Goal: Task Accomplishment & Management: Use online tool/utility

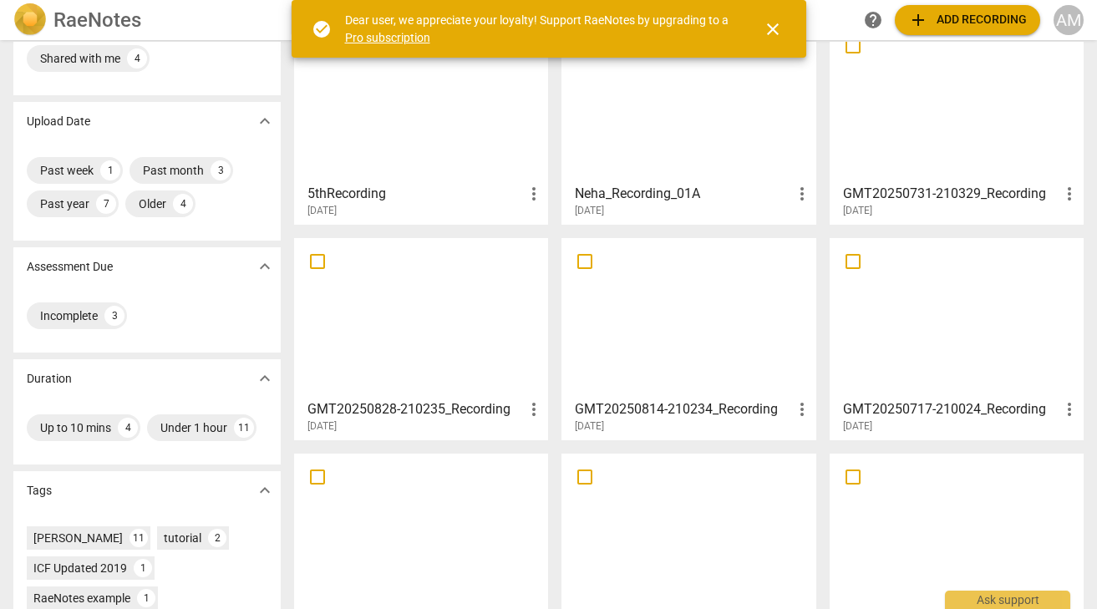
scroll to position [109, 0]
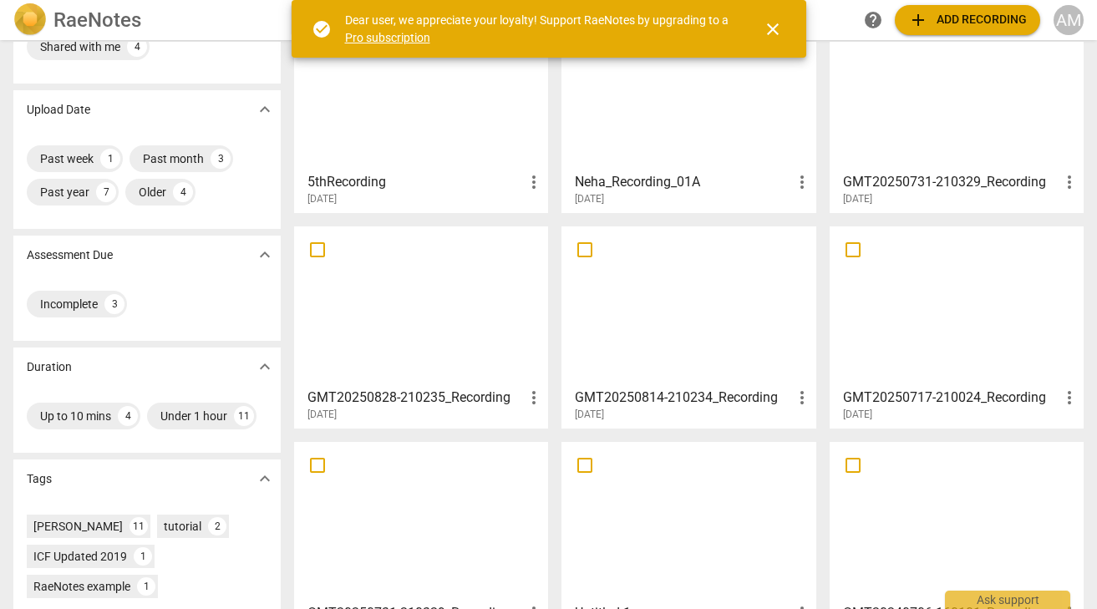
click at [450, 347] on div at bounding box center [421, 306] width 242 height 148
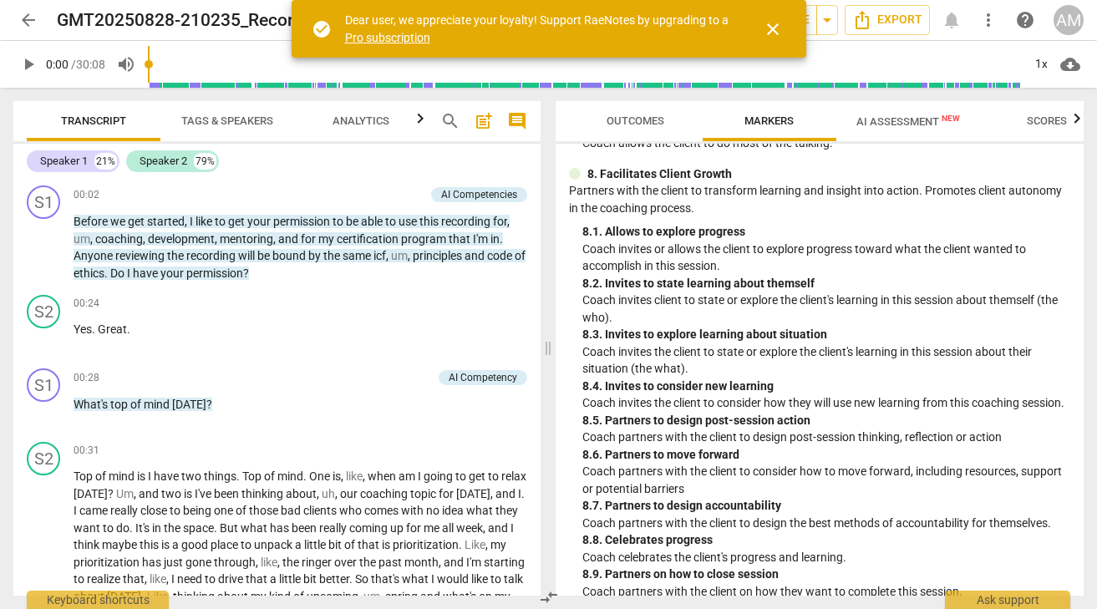
click at [905, 117] on span "AI Assessment New" at bounding box center [909, 121] width 104 height 13
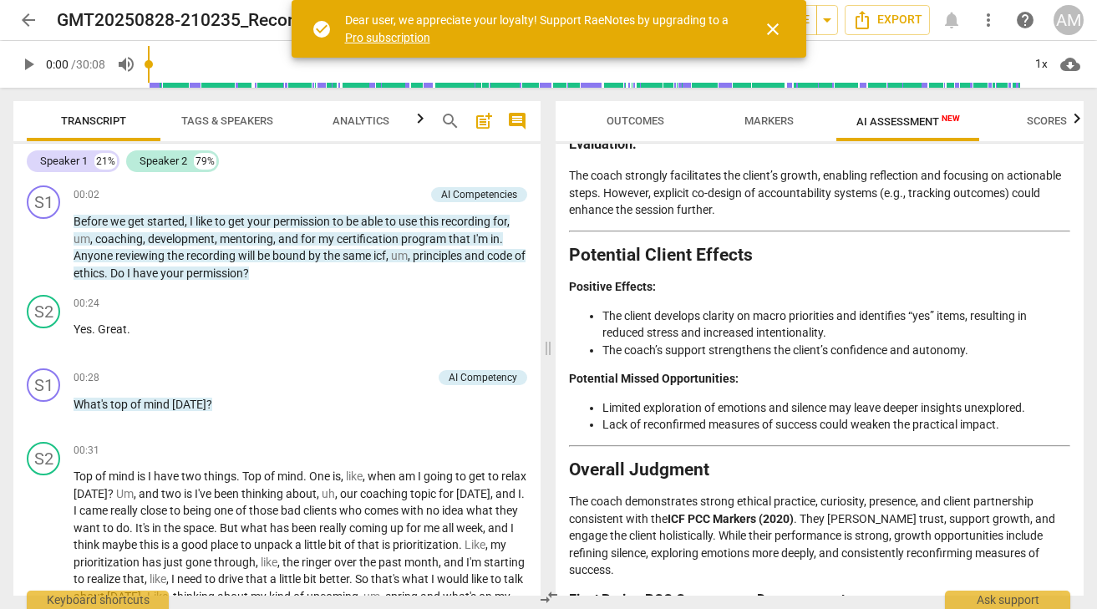
scroll to position [3099, 0]
click at [36, 20] on span "arrow_back" at bounding box center [28, 20] width 20 height 20
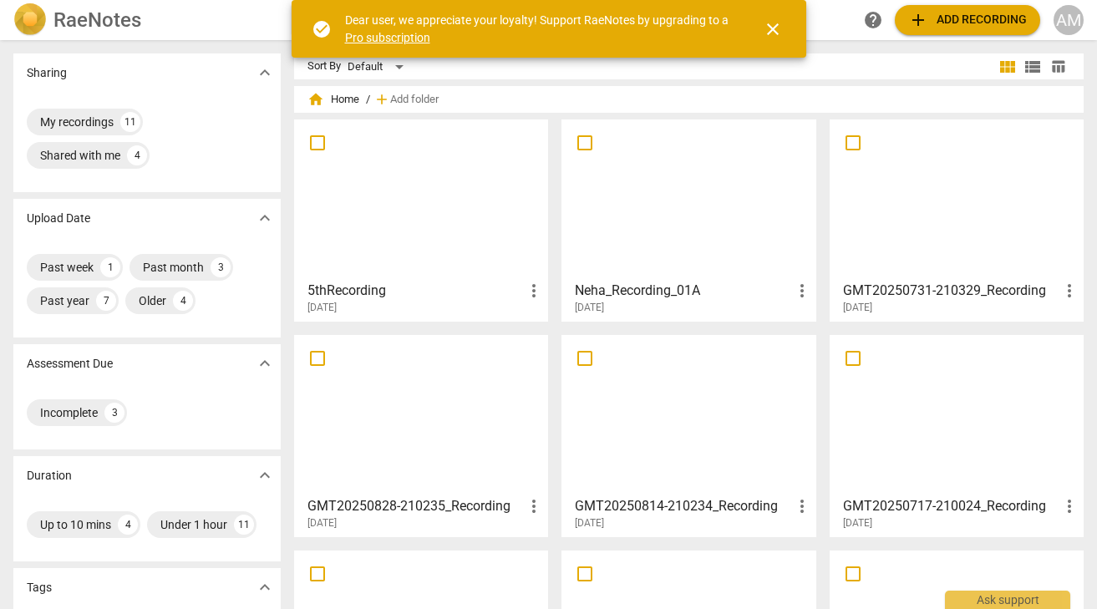
click at [453, 238] on div at bounding box center [421, 199] width 242 height 148
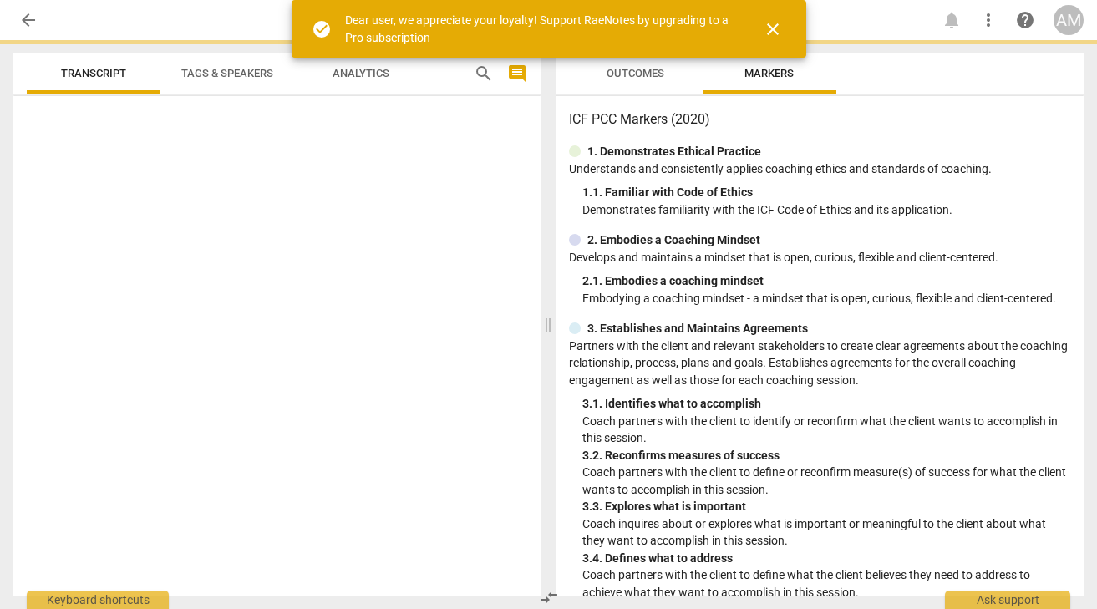
click at [453, 238] on div at bounding box center [276, 349] width 527 height 493
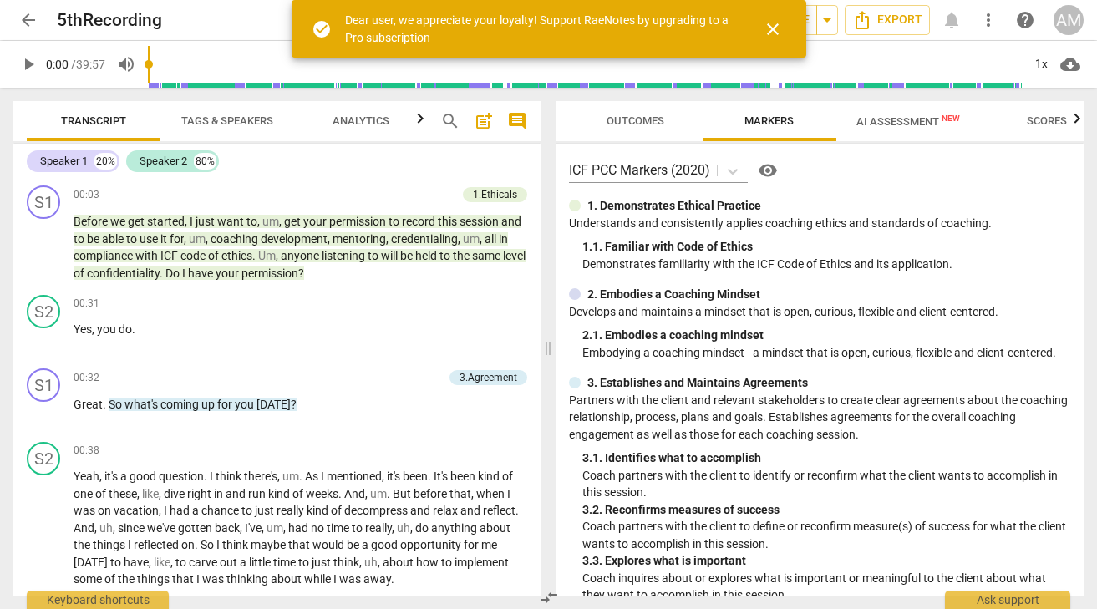
scroll to position [719, 0]
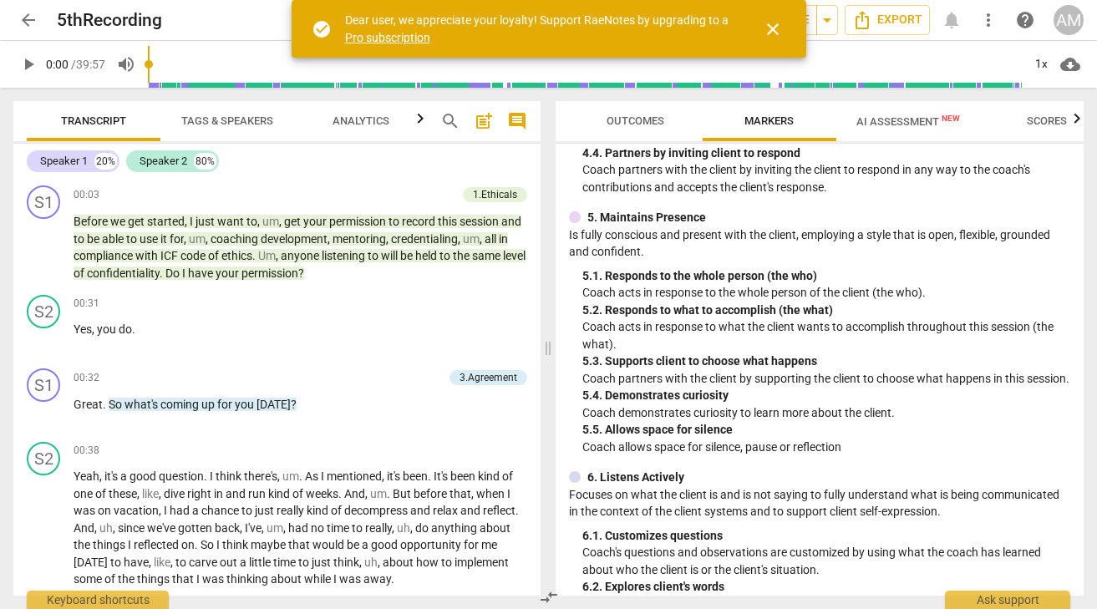
click at [908, 117] on span "AI Assessment New" at bounding box center [909, 121] width 104 height 13
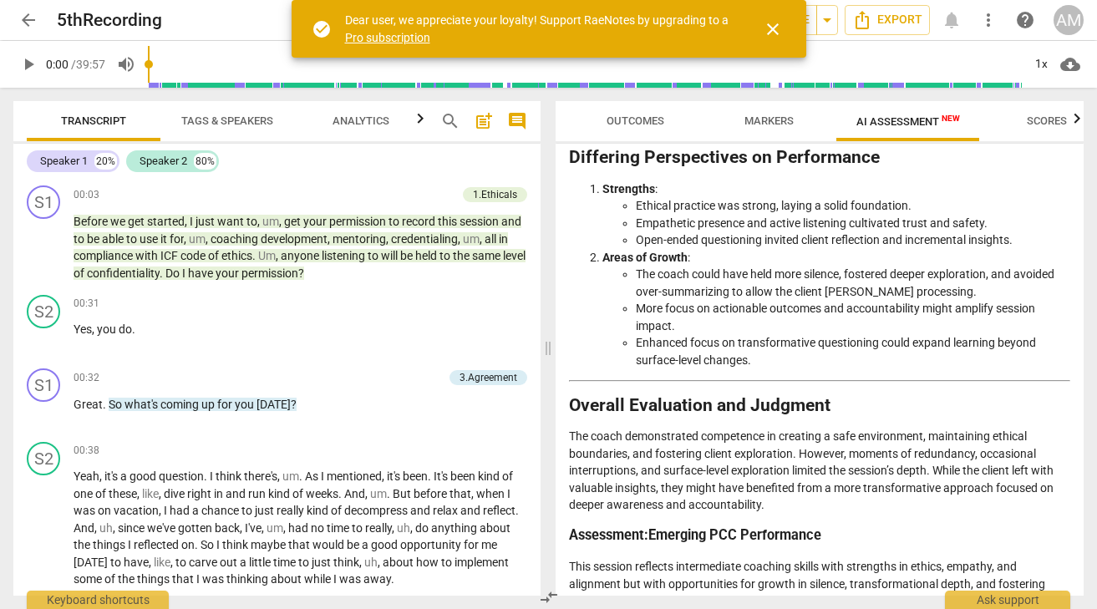
scroll to position [0, 0]
click at [25, 15] on span "arrow_back" at bounding box center [28, 20] width 20 height 20
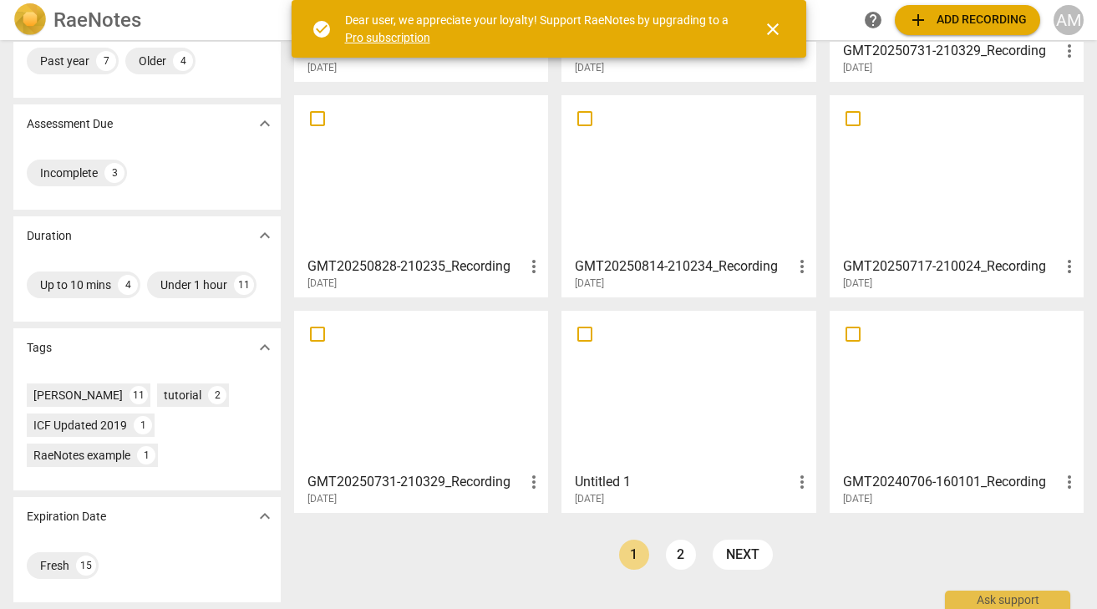
click at [987, 380] on div at bounding box center [957, 391] width 242 height 148
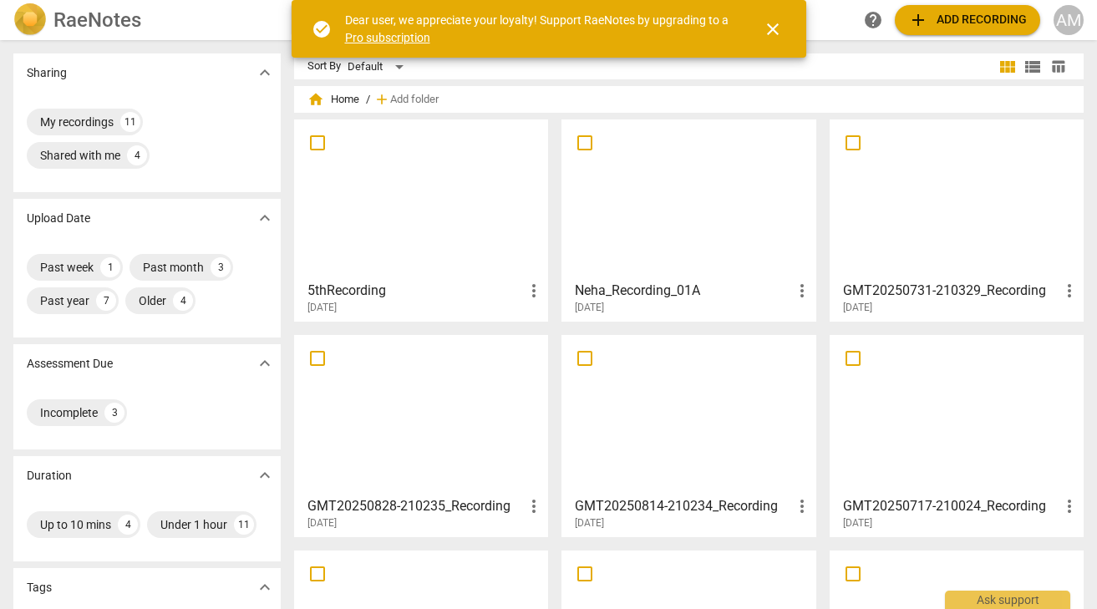
click at [439, 399] on div at bounding box center [421, 415] width 242 height 148
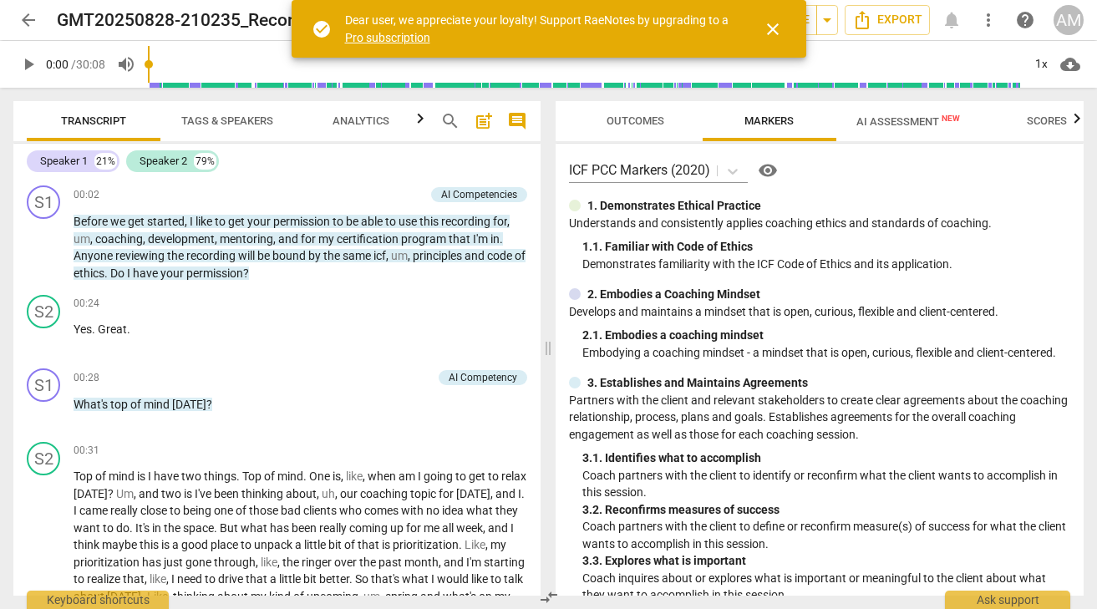
click at [908, 120] on span "AI Assessment New" at bounding box center [909, 121] width 104 height 13
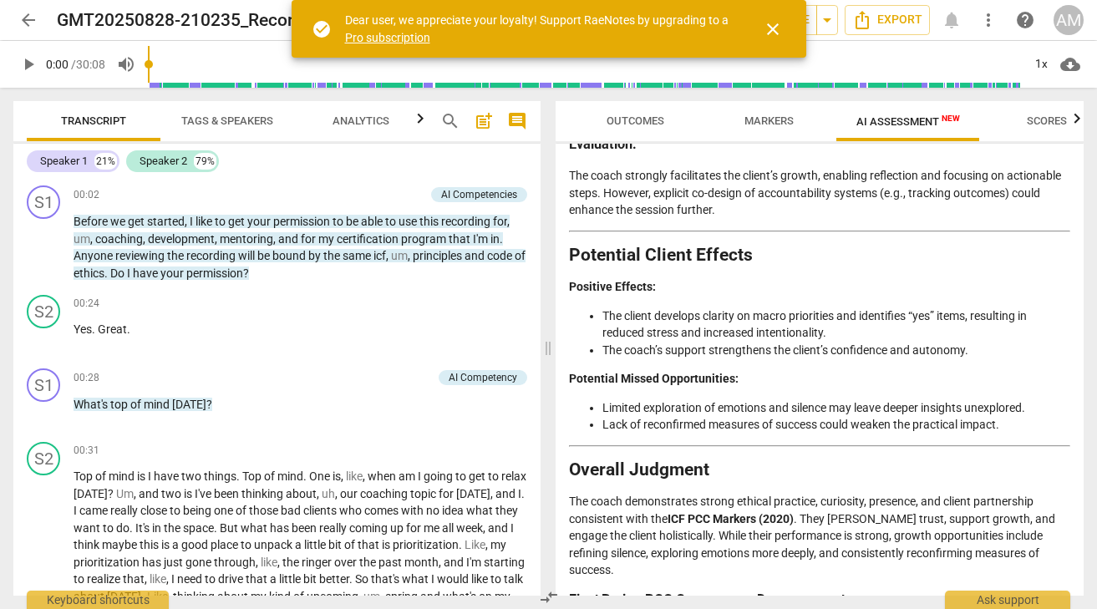
scroll to position [3099, 0]
click at [28, 17] on span "arrow_back" at bounding box center [28, 20] width 20 height 20
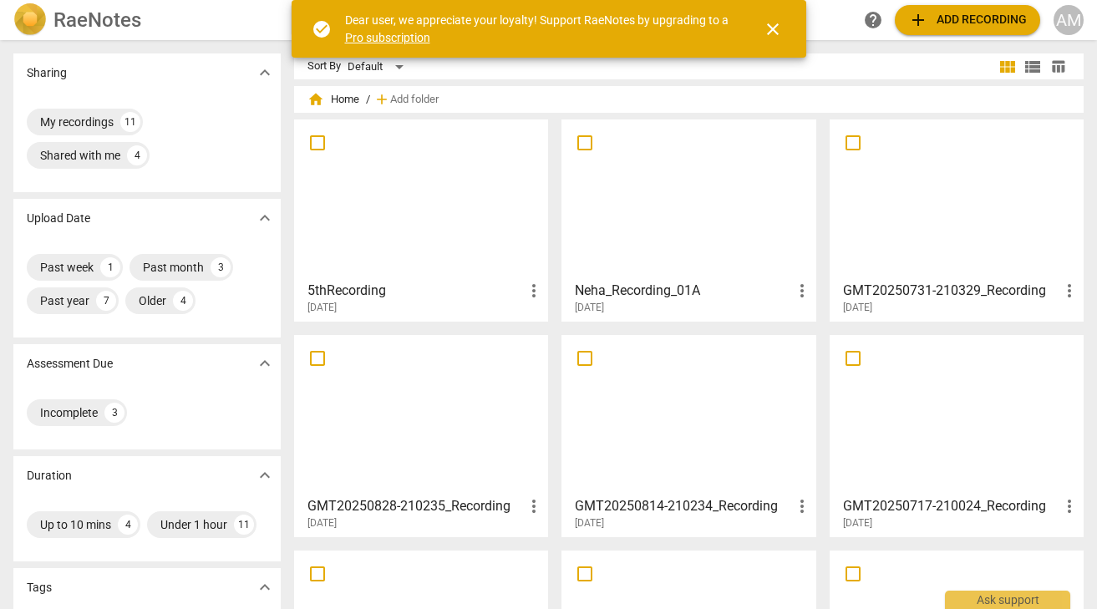
click at [931, 231] on div at bounding box center [957, 199] width 242 height 148
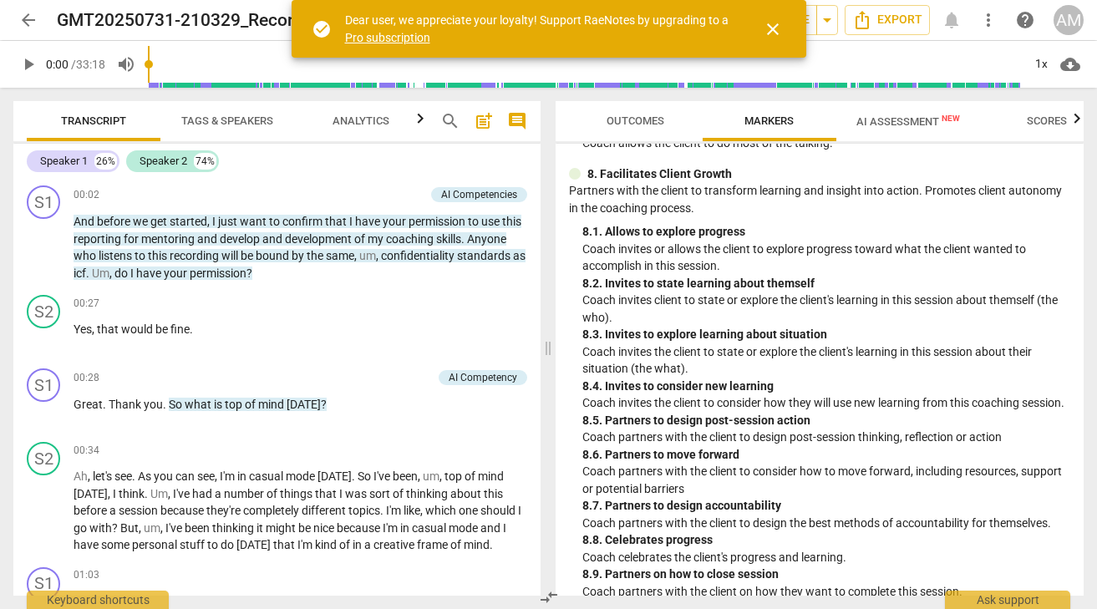
click at [894, 134] on button "AI Assessment New" at bounding box center [908, 121] width 144 height 40
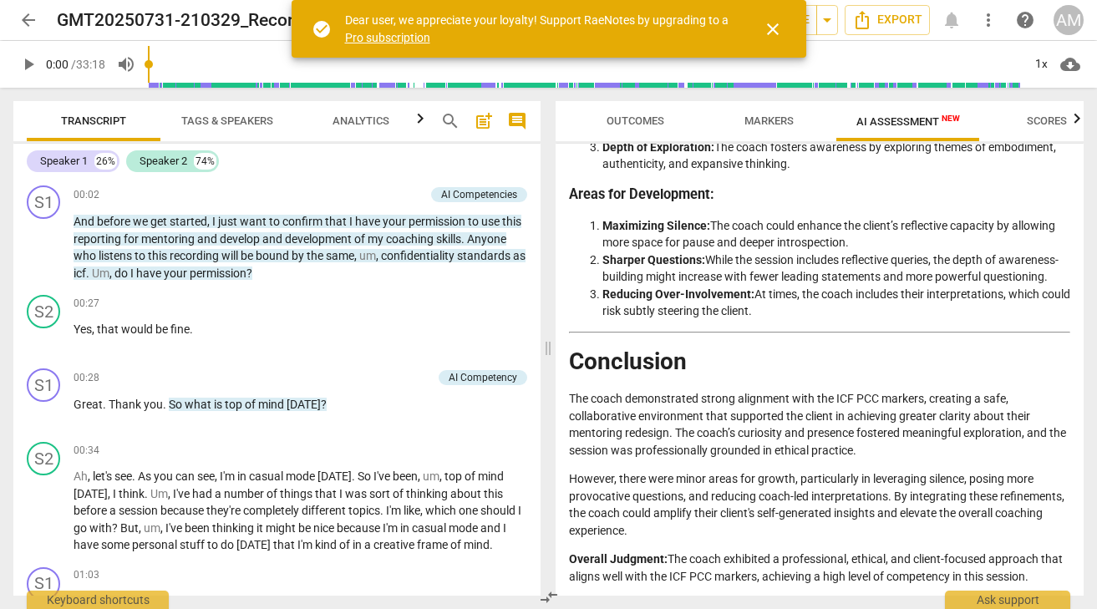
click at [26, 22] on span "arrow_back" at bounding box center [28, 20] width 20 height 20
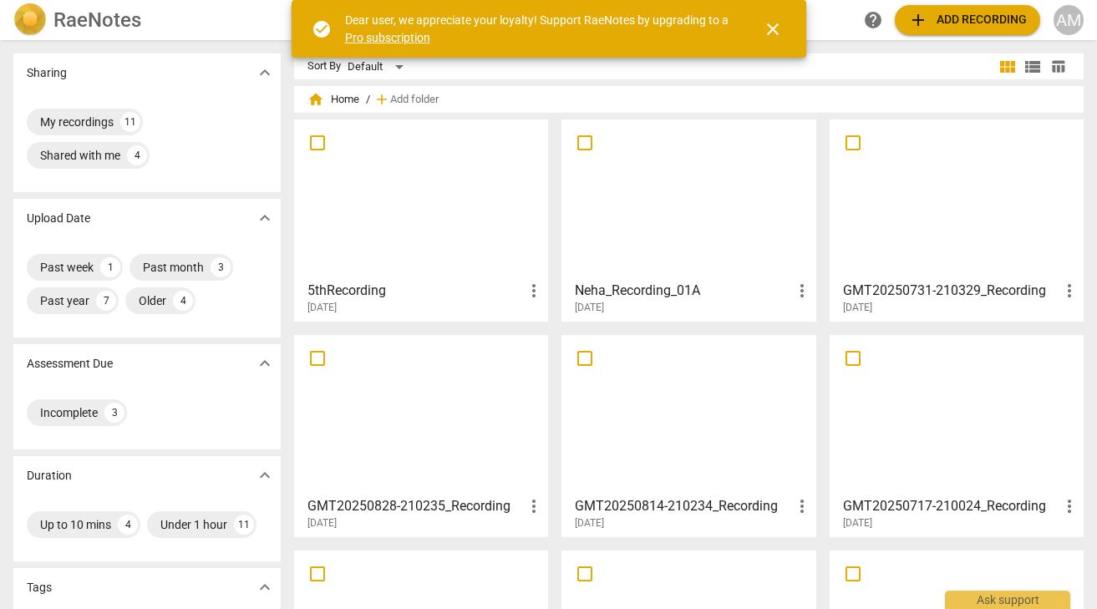
click at [935, 236] on div at bounding box center [957, 199] width 242 height 148
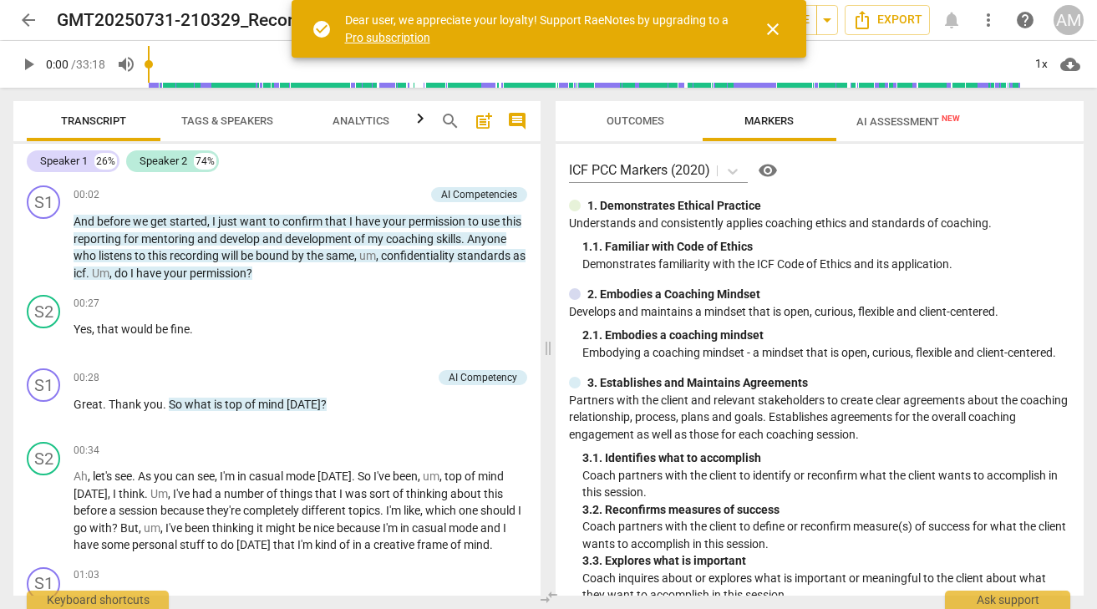
scroll to position [103, 0]
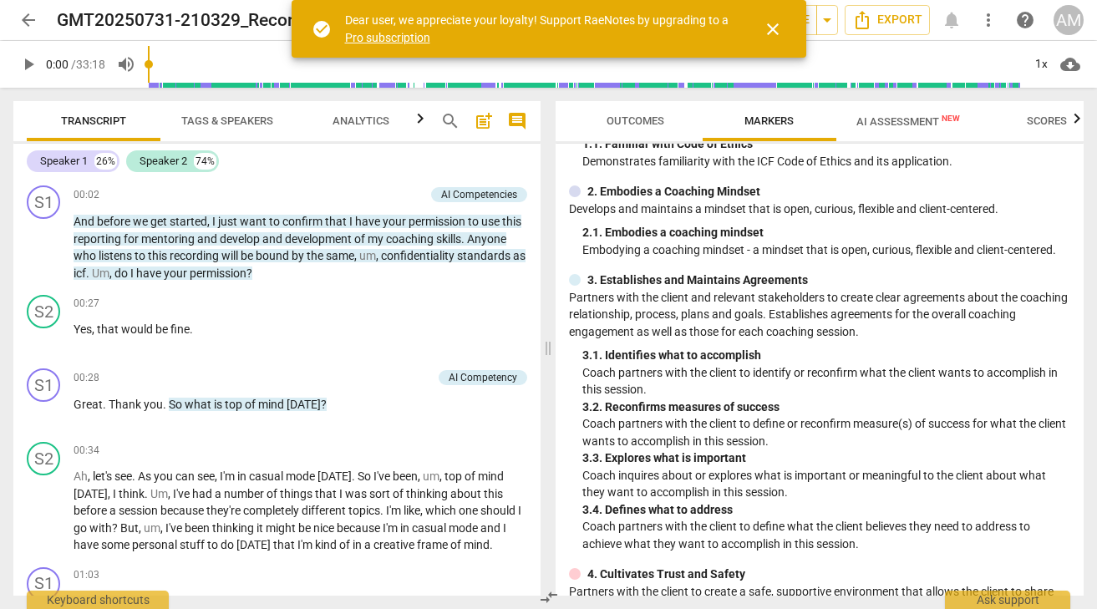
click at [908, 109] on span "AI Assessment New" at bounding box center [908, 121] width 144 height 25
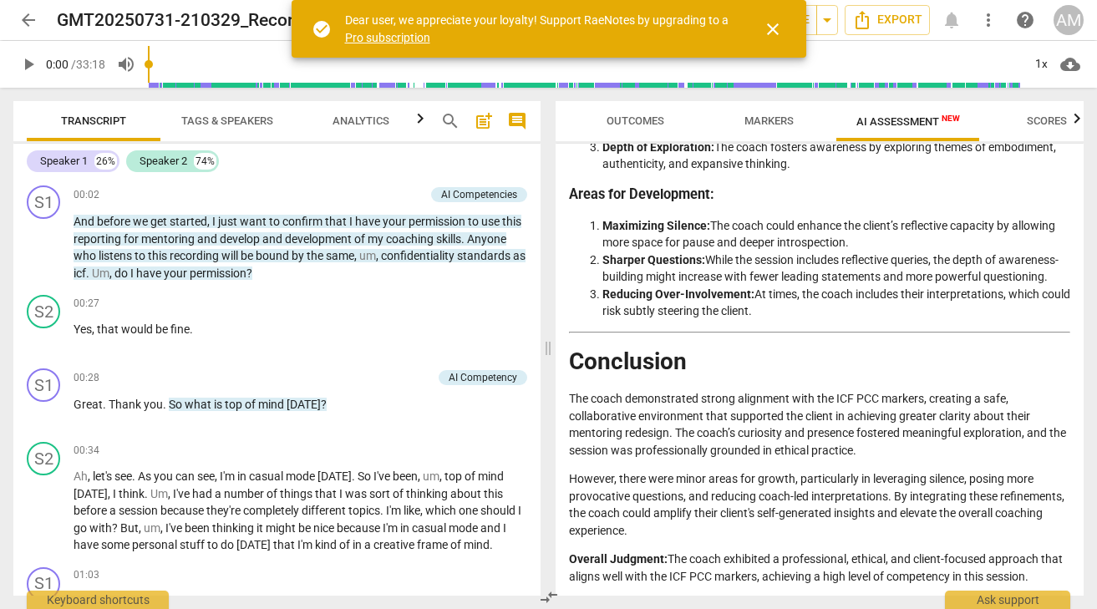
scroll to position [0, 0]
click at [21, 27] on span "arrow_back" at bounding box center [28, 20] width 20 height 20
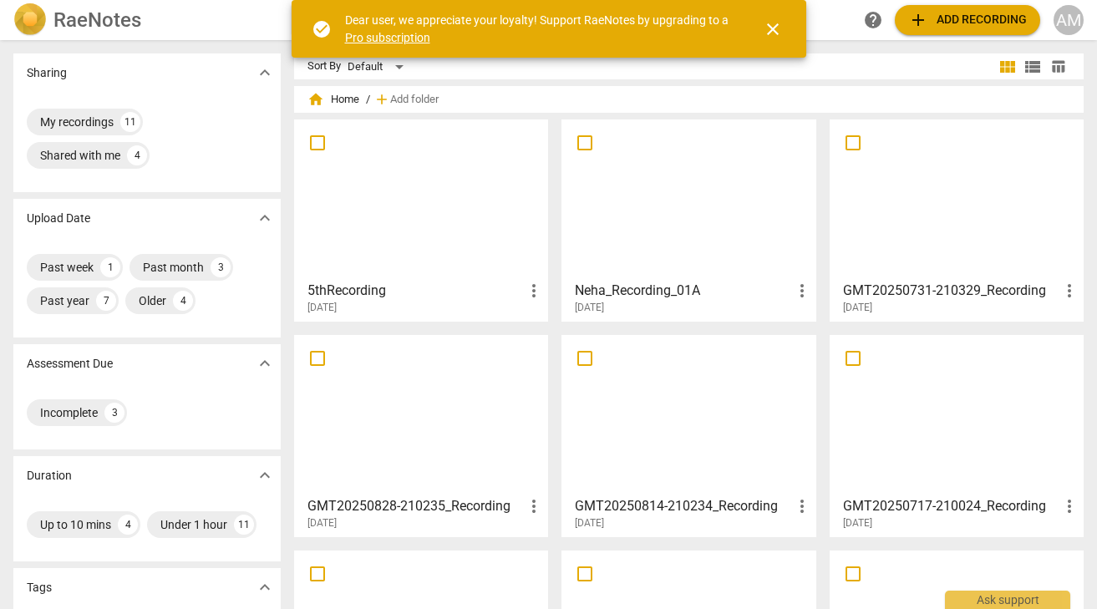
click at [623, 403] on div at bounding box center [688, 415] width 242 height 148
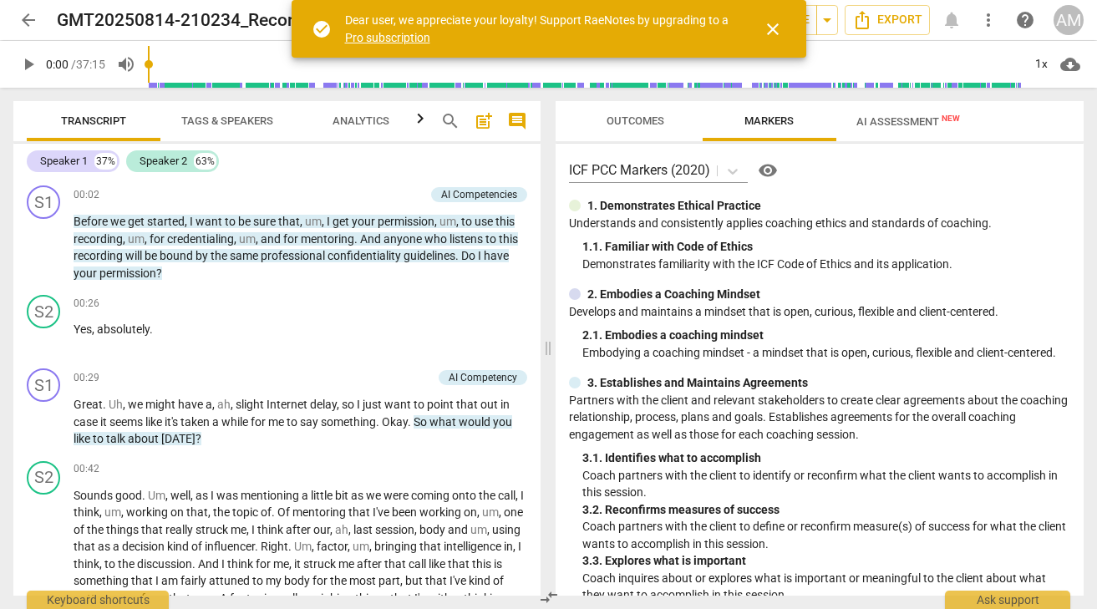
click at [940, 128] on span "AI Assessment New" at bounding box center [908, 121] width 144 height 25
